Goal: Task Accomplishment & Management: Manage account settings

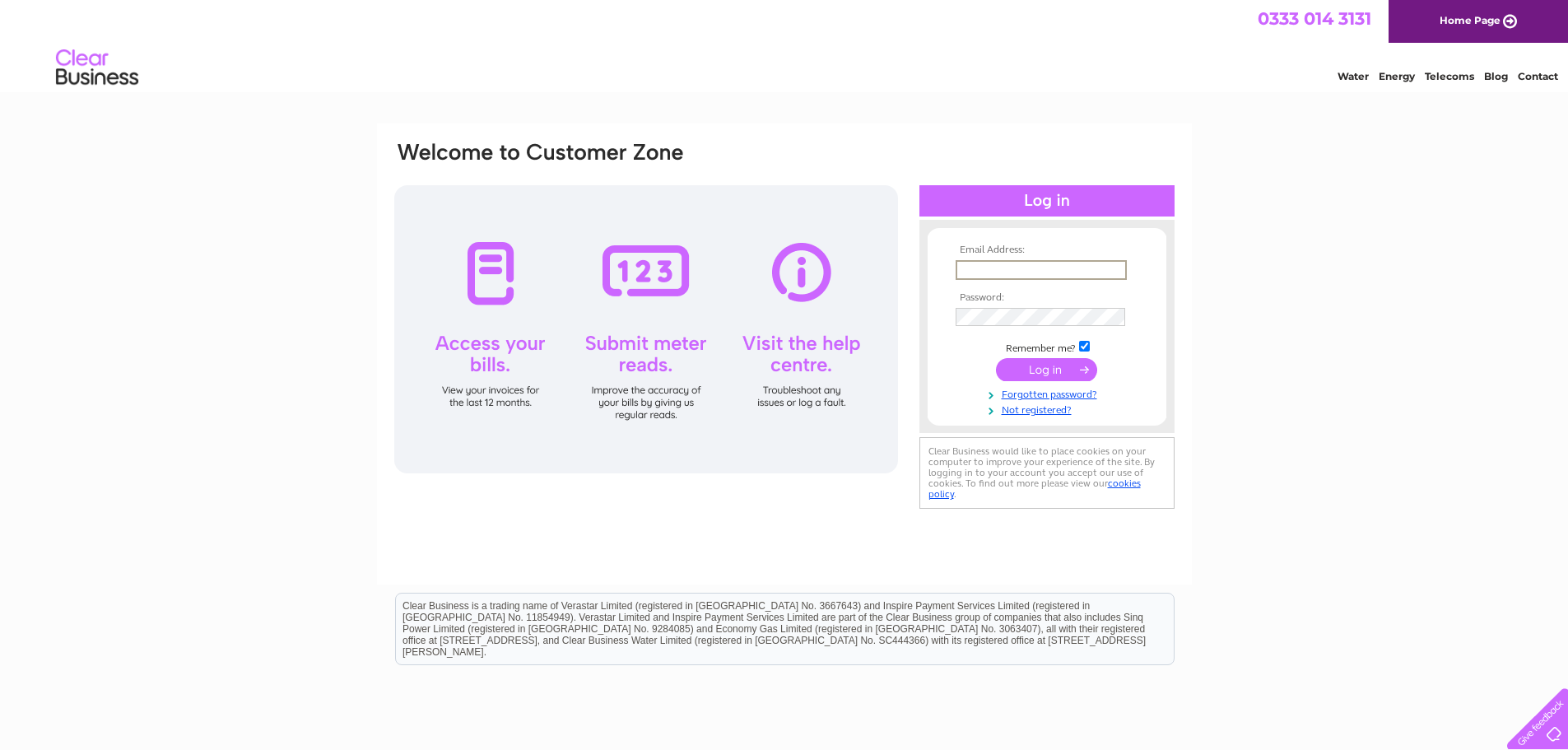
type input "Ryan.Boyle@verastar.co.uk"
click at [996, 358] on input "submit" at bounding box center [1046, 369] width 101 height 23
click at [1007, 304] on td at bounding box center [1047, 314] width 191 height 26
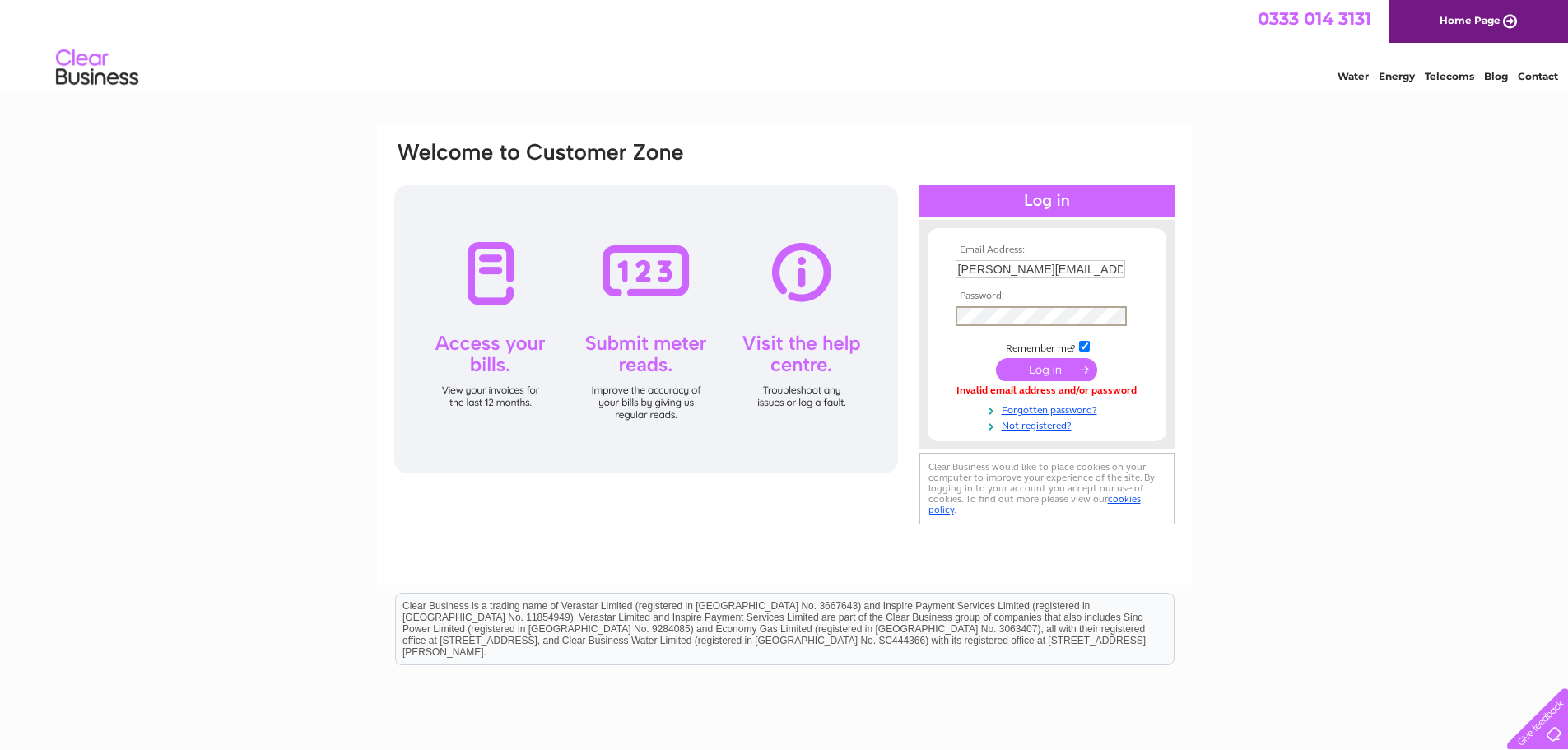
click at [996, 358] on input "submit" at bounding box center [1046, 369] width 101 height 23
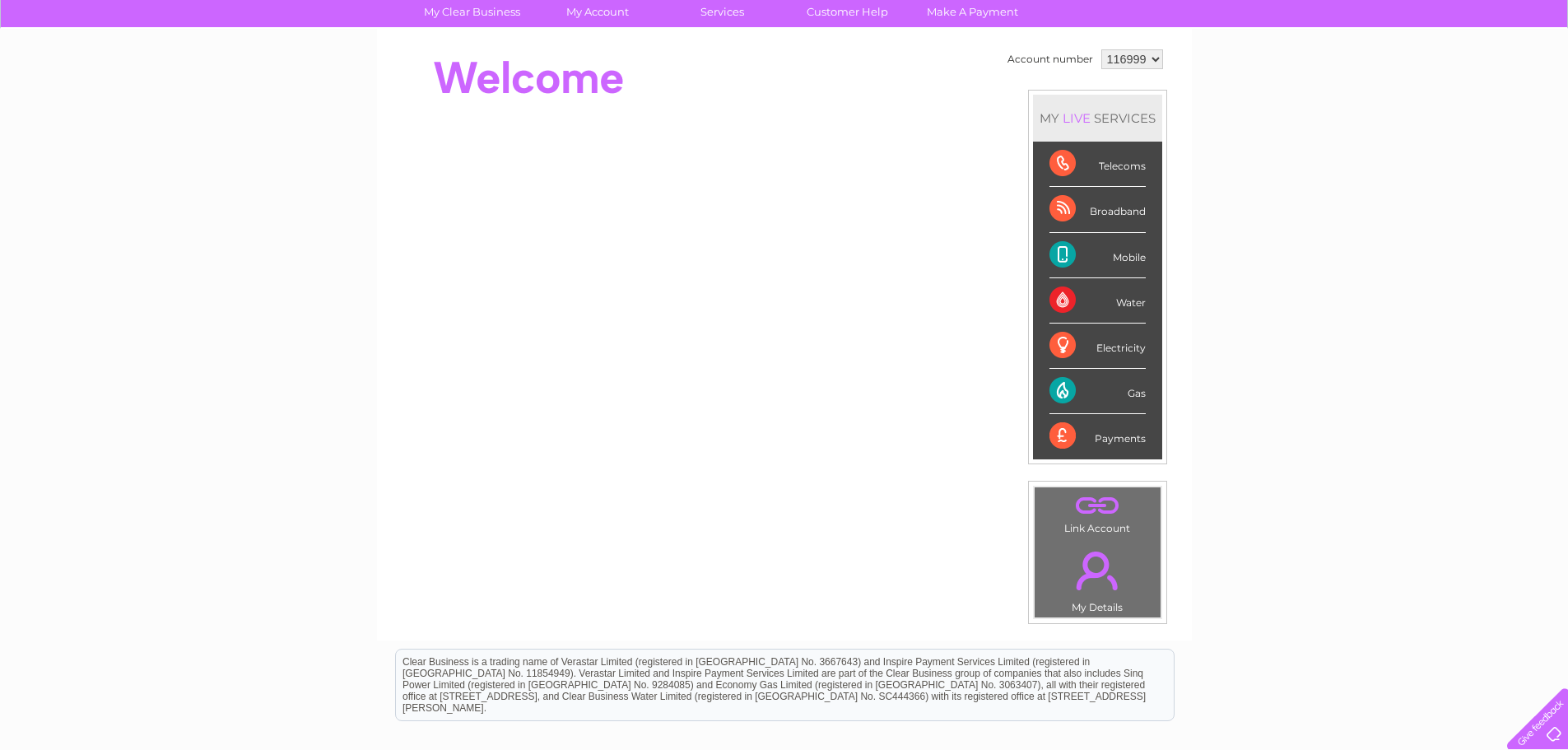
scroll to position [247, 0]
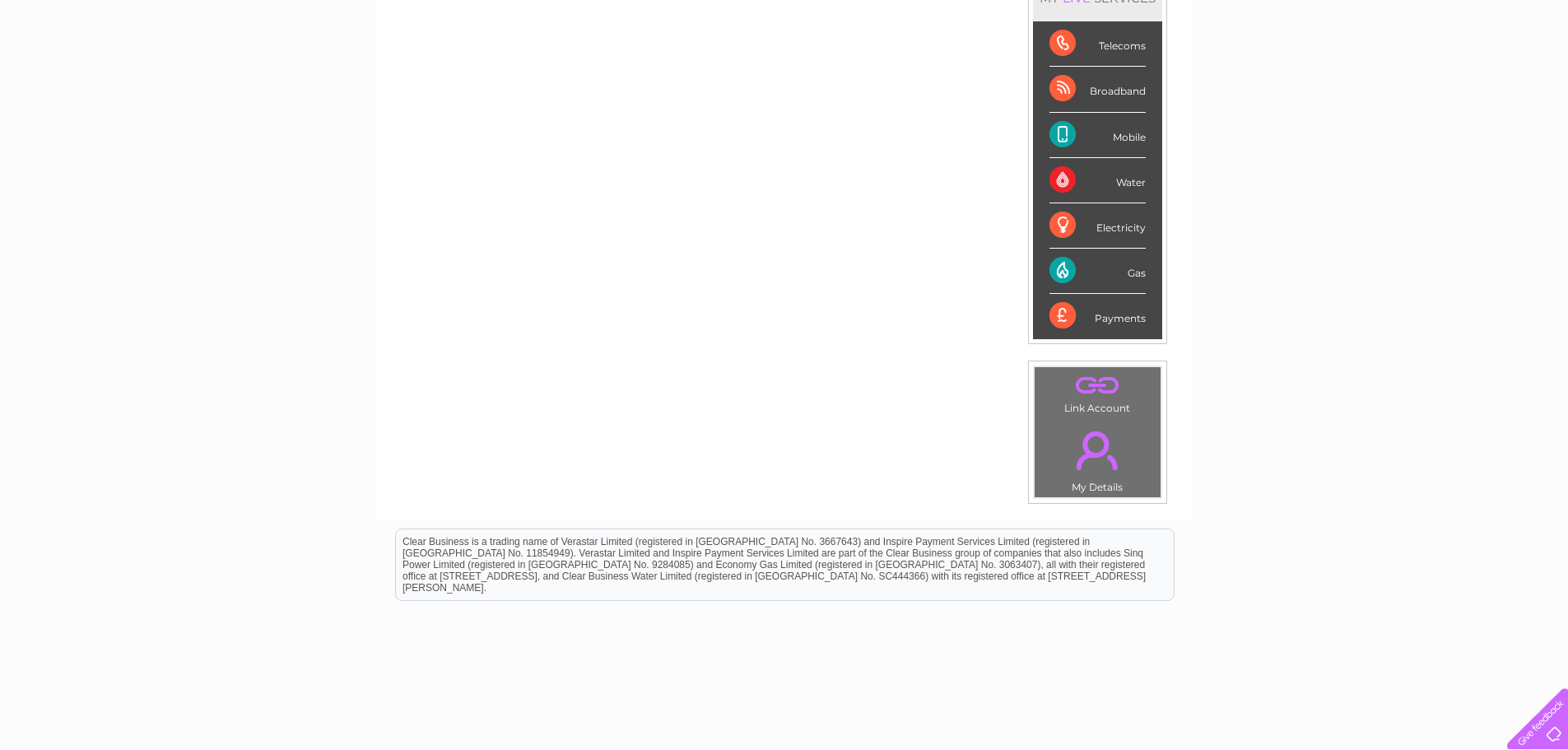
drag, startPoint x: 1093, startPoint y: 396, endPoint x: 1076, endPoint y: 395, distance: 17.0
click at [1092, 396] on link "." at bounding box center [1097, 386] width 118 height 29
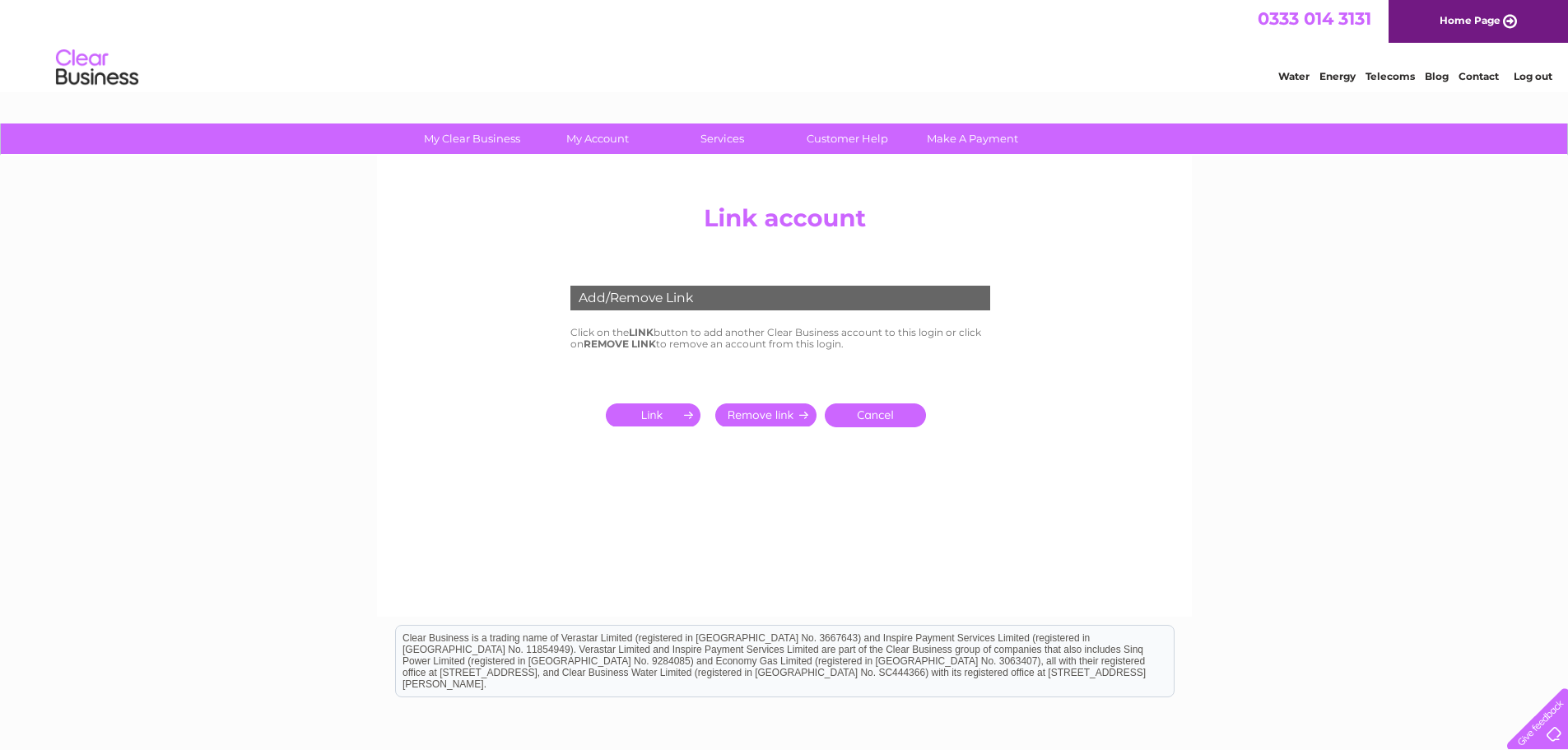
click at [648, 414] on input "submit" at bounding box center [656, 414] width 101 height 23
